Goal: Check status

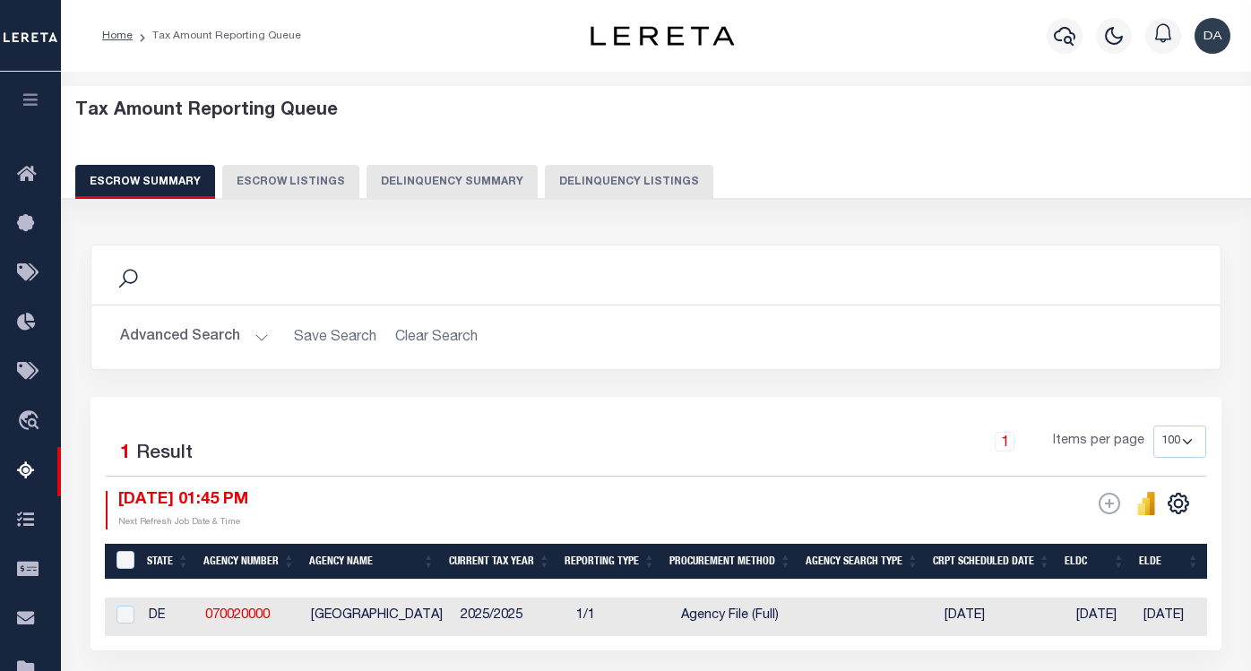
select select "100"
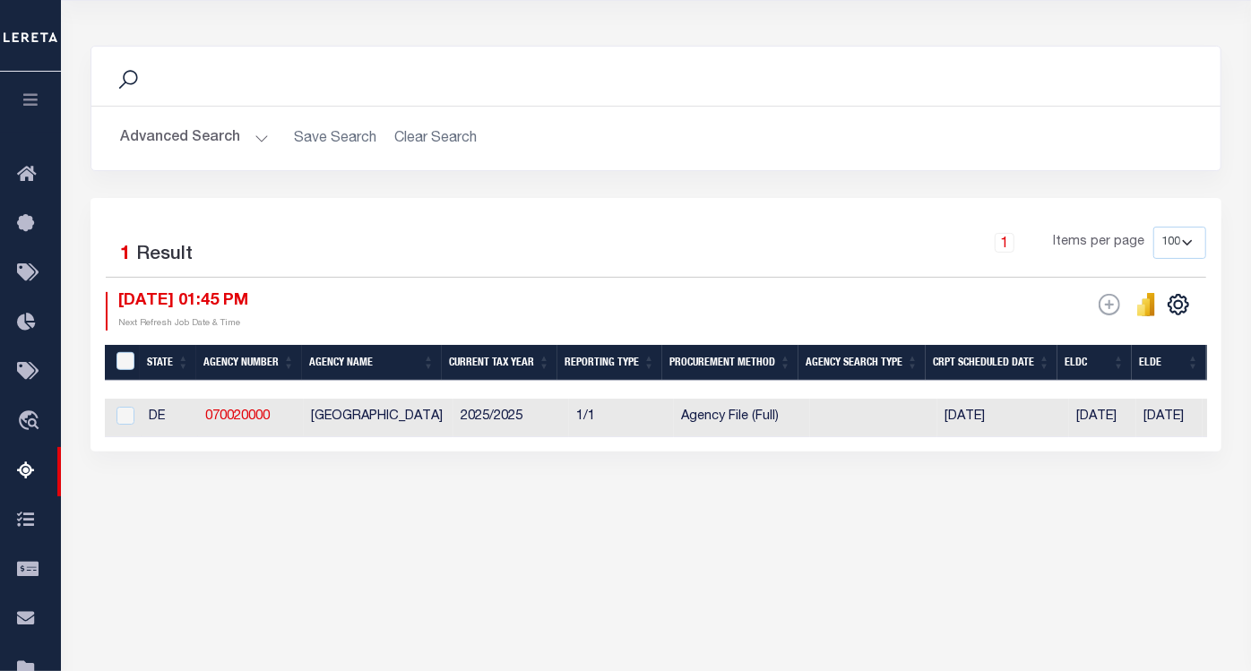
scroll to position [199, 0]
